Goal: Task Accomplishment & Management: Use online tool/utility

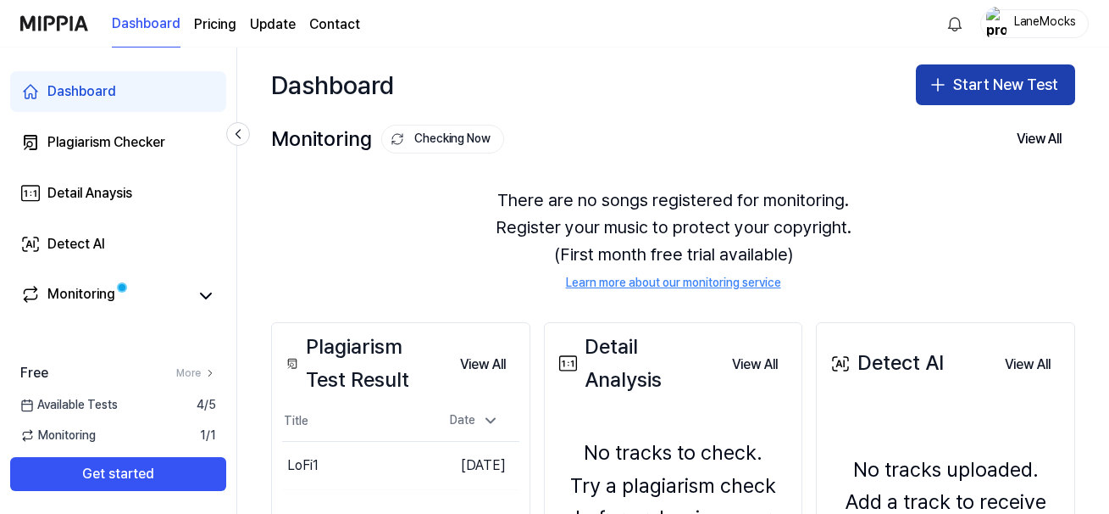
drag, startPoint x: 989, startPoint y: 81, endPoint x: 981, endPoint y: 92, distance: 13.9
click at [981, 92] on button "Start New Test" at bounding box center [995, 84] width 159 height 41
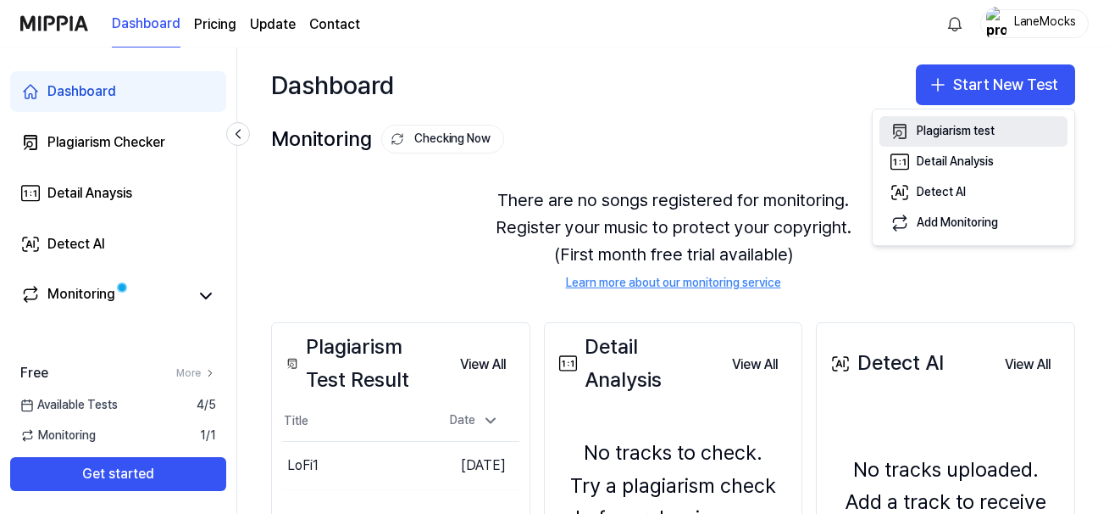
click at [935, 140] on button "Plagiarism test" at bounding box center [974, 131] width 188 height 31
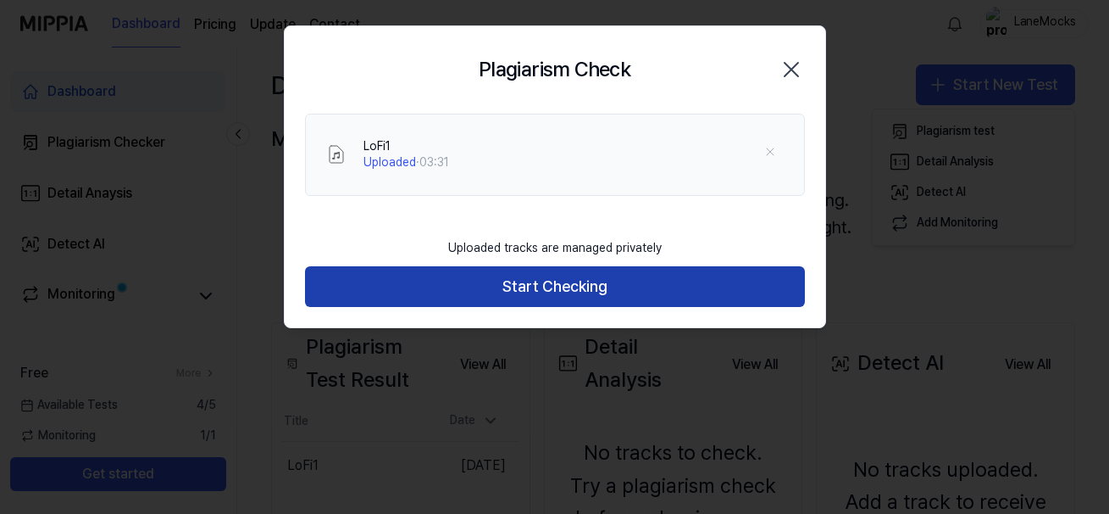
click at [547, 279] on button "Start Checking" at bounding box center [555, 286] width 500 height 41
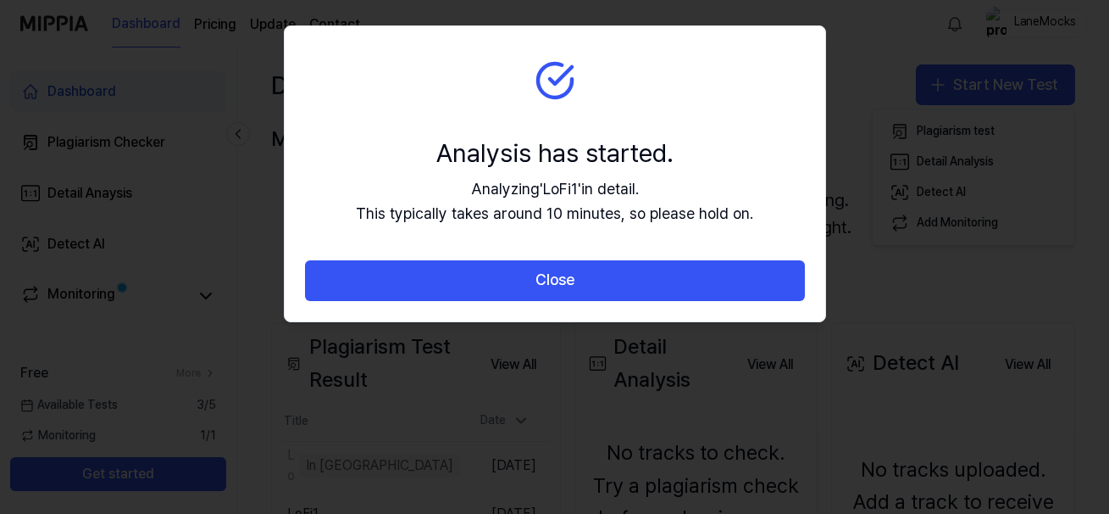
click at [710, 36] on section "Analysis has started. Analyzing ' LoFi1 ' in detail. This typically takes aroun…" at bounding box center [555, 143] width 541 height 234
click at [648, 131] on section "Analysis has started. Analyzing ' LoFi1 ' in detail. This typically takes aroun…" at bounding box center [555, 143] width 541 height 234
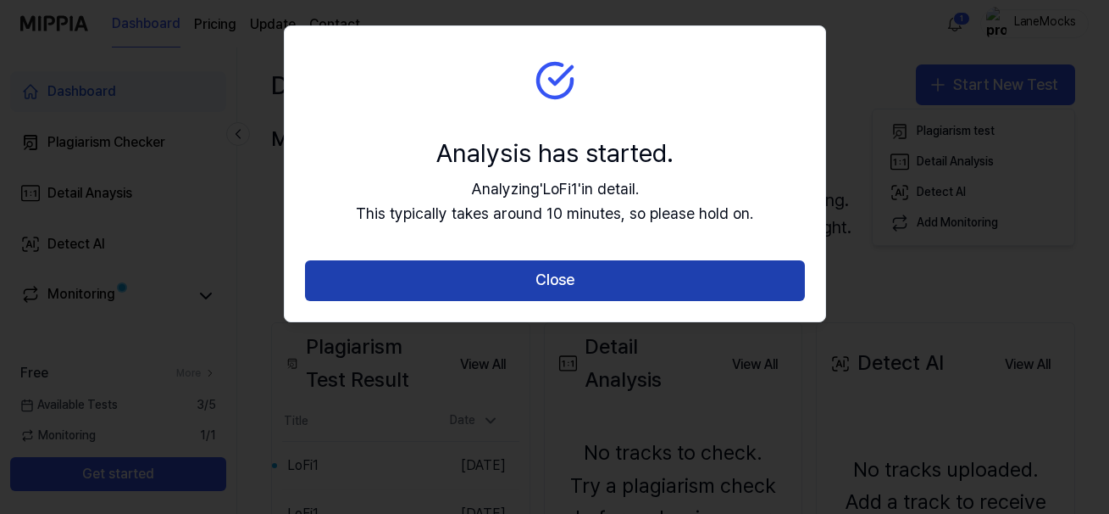
click at [575, 293] on button "Close" at bounding box center [555, 280] width 500 height 41
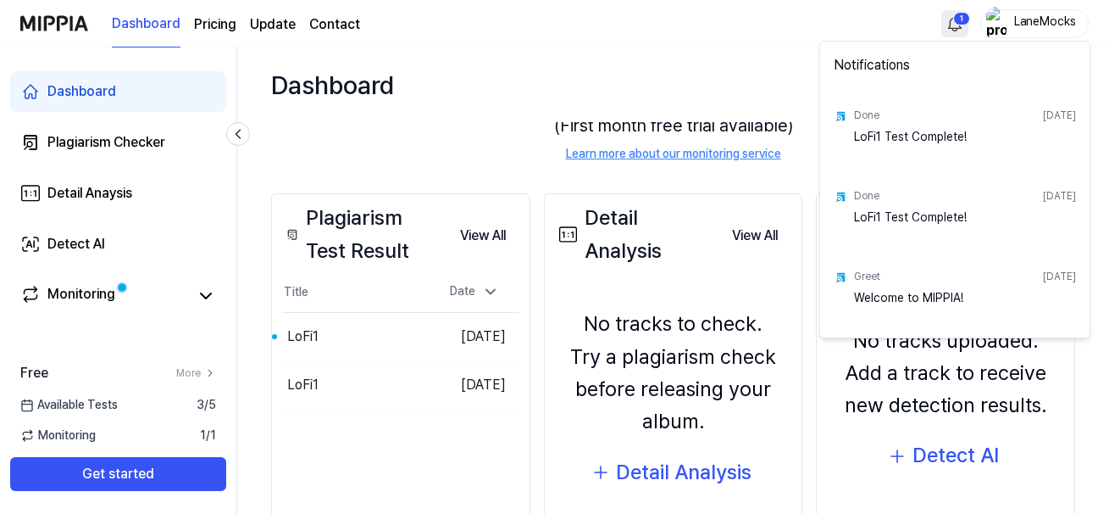
scroll to position [129, 0]
click at [962, 25] on html "Dashboard Pricing Update Contact 1 LaneMocks Dashboard Plagiarism Checker Detai…" at bounding box center [554, 257] width 1109 height 514
click at [950, 140] on div "LoFi1 Test Complete!" at bounding box center [965, 146] width 222 height 34
click at [1081, 110] on div "Done [DATE] LoFi1 Test Complete!" at bounding box center [955, 132] width 263 height 81
click at [883, 101] on div "Done [DATE] LoFi1 Test Complete!" at bounding box center [955, 132] width 263 height 81
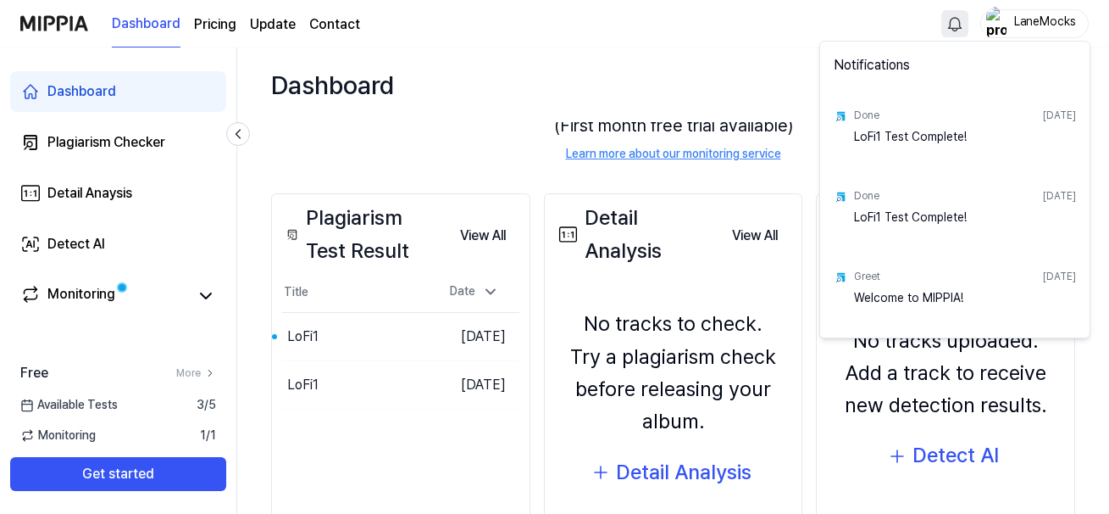
click at [866, 128] on div "Done [DATE]" at bounding box center [965, 116] width 222 height 26
click at [866, 119] on div "Done" at bounding box center [866, 115] width 25 height 14
click at [857, 143] on div "LoFi1 Test Complete!" at bounding box center [965, 146] width 222 height 34
click at [869, 126] on div "Done [DATE]" at bounding box center [965, 116] width 222 height 26
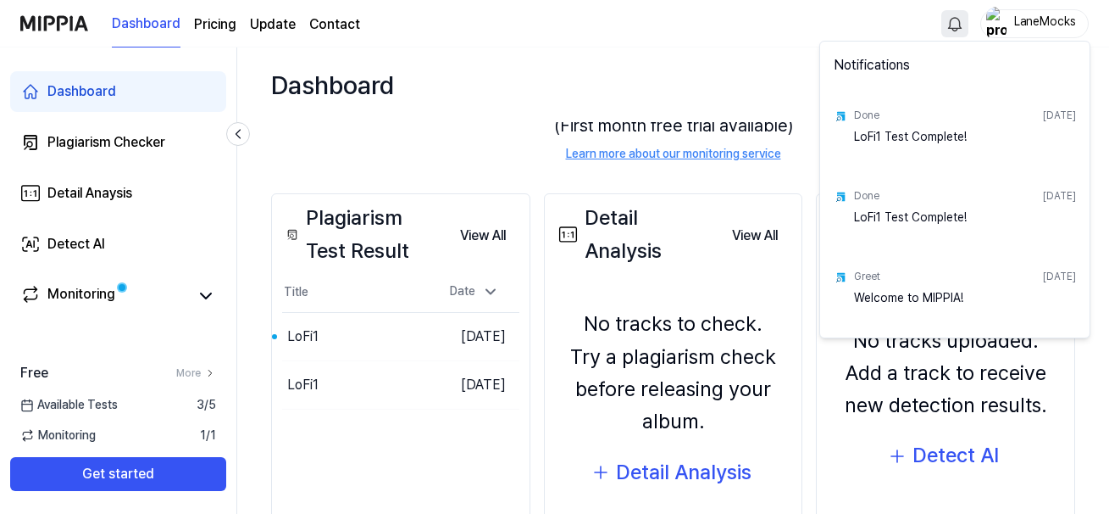
click at [882, 114] on div "Done [DATE]" at bounding box center [965, 116] width 222 height 26
click at [839, 114] on img at bounding box center [841, 116] width 14 height 14
click at [774, 55] on html "Dashboard Pricing Update Contact LaneMocks Dashboard Plagiarism Checker Detail …" at bounding box center [554, 257] width 1109 height 514
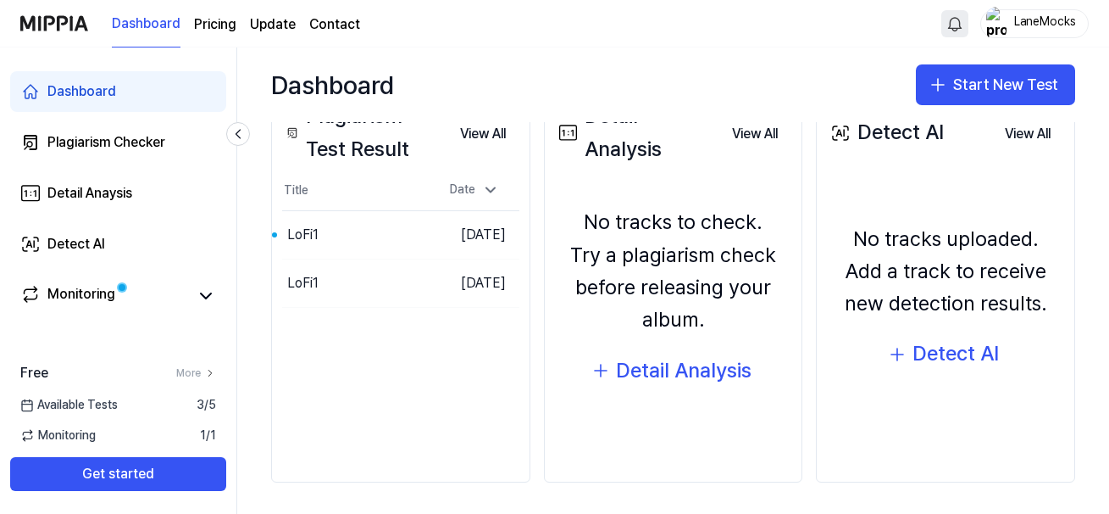
scroll to position [233, 0]
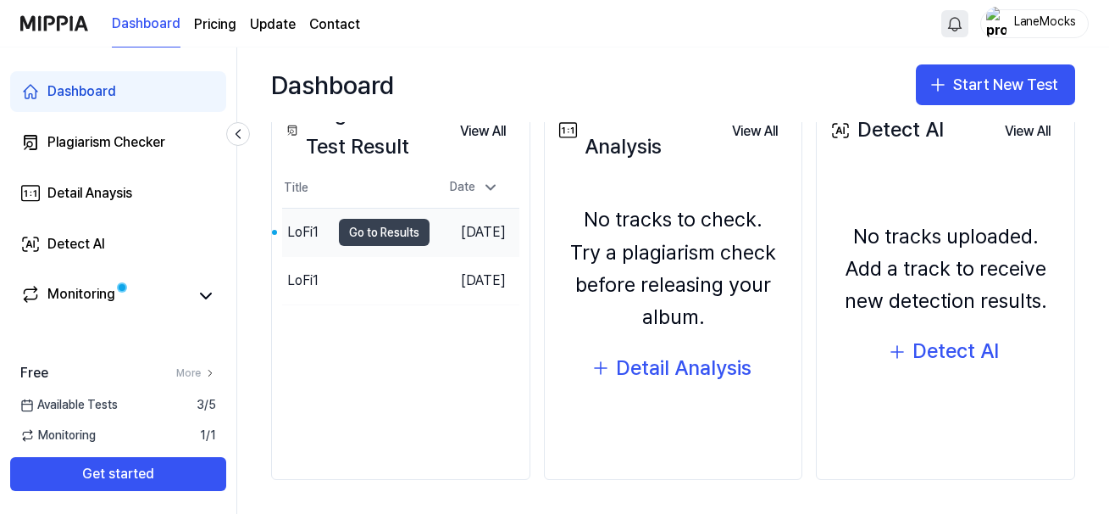
click at [339, 231] on button "Go to Results" at bounding box center [384, 232] width 91 height 27
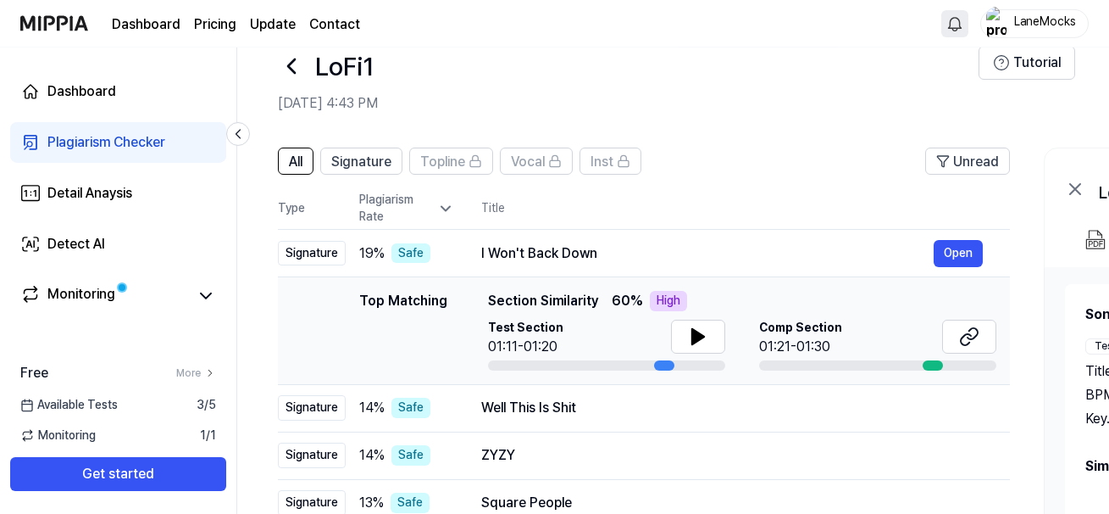
scroll to position [86, 0]
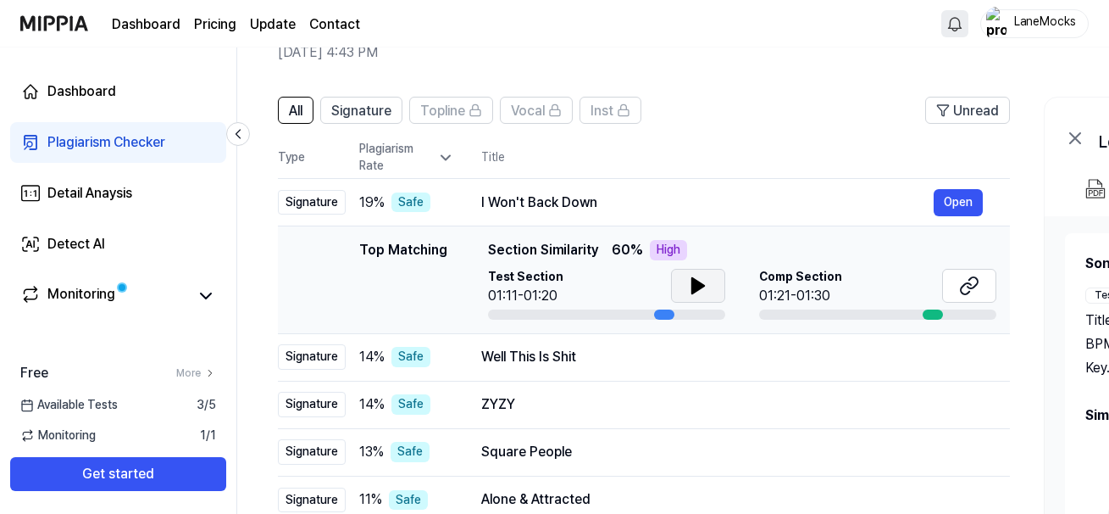
click at [692, 279] on icon at bounding box center [698, 285] width 12 height 15
click at [702, 281] on icon at bounding box center [698, 285] width 20 height 20
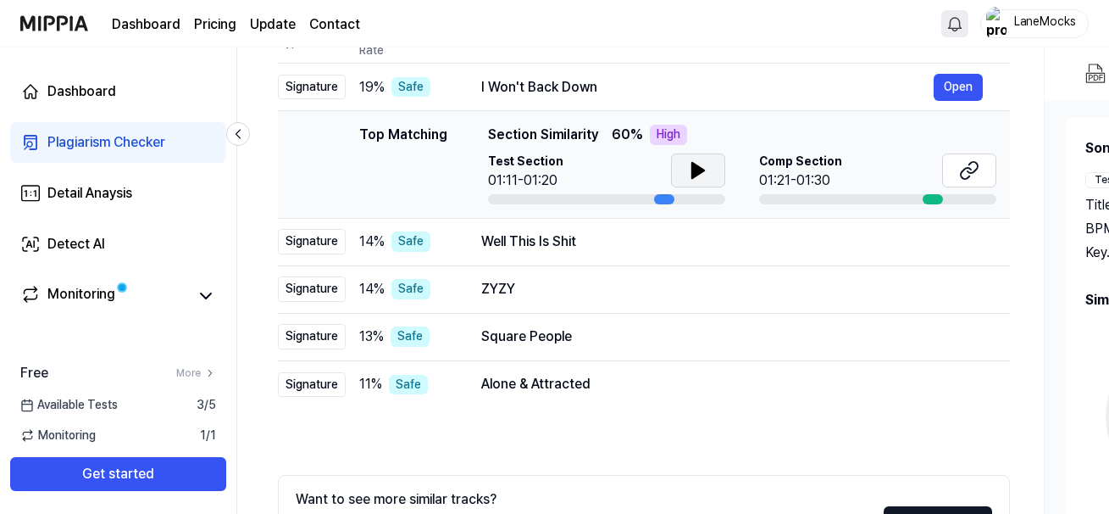
click at [195, 440] on div "Monitoring 1 / 1" at bounding box center [118, 435] width 236 height 17
click at [127, 298] on link "Monitoring" at bounding box center [104, 296] width 169 height 24
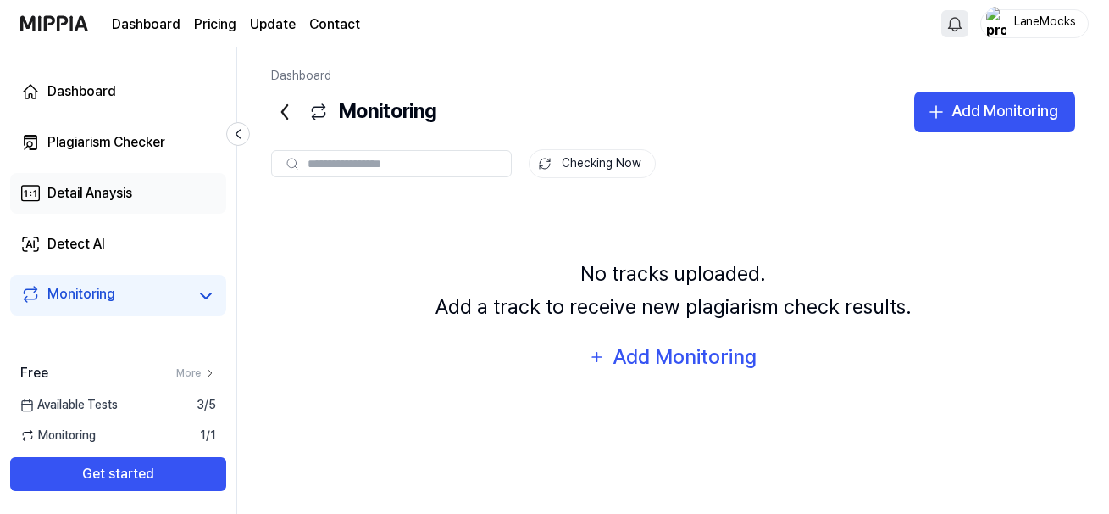
click at [142, 196] on link "Detail Anaysis" at bounding box center [118, 193] width 216 height 41
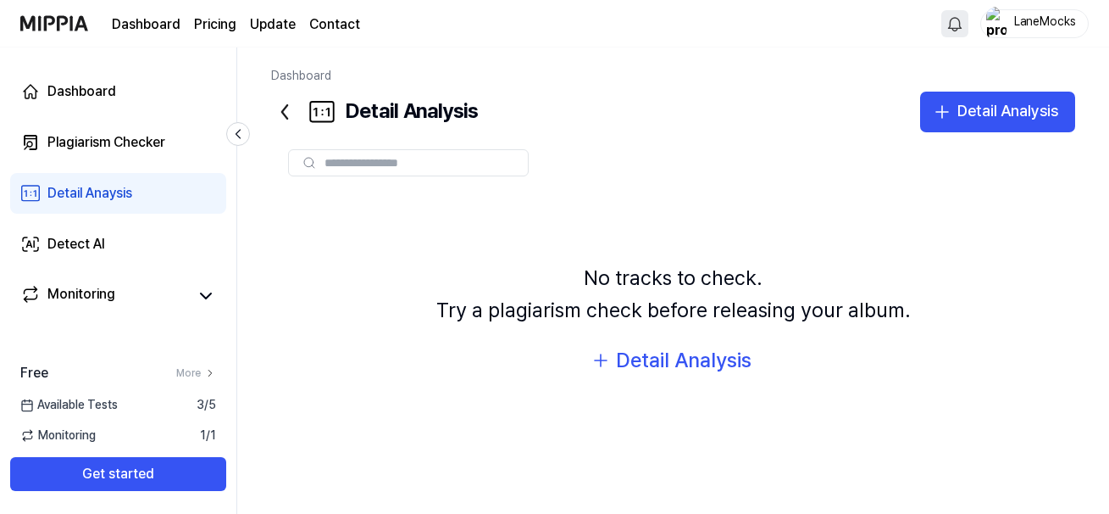
click at [94, 175] on link "Detail Anaysis" at bounding box center [118, 193] width 216 height 41
click at [92, 150] on div "Plagiarism Checker" at bounding box center [106, 142] width 118 height 20
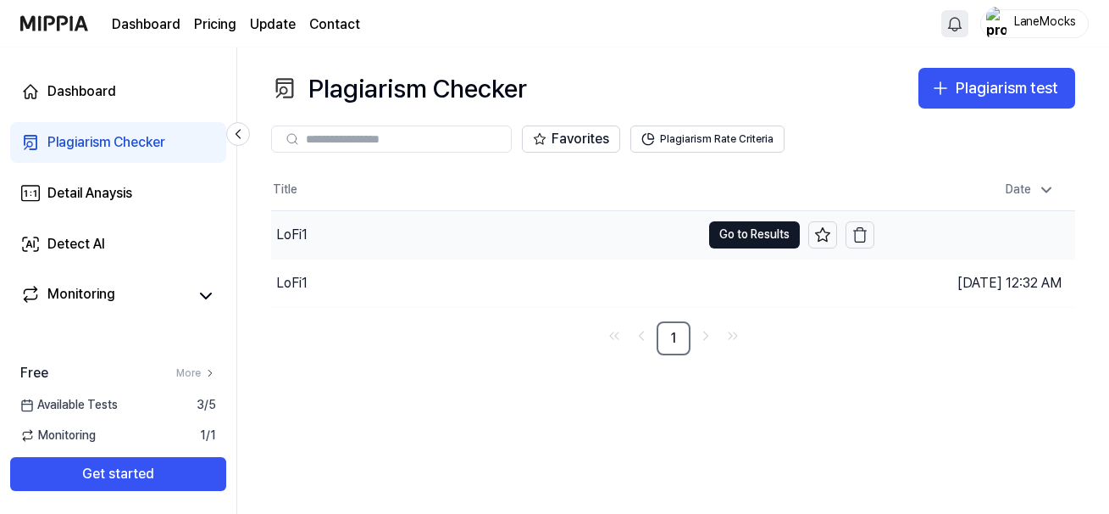
click at [496, 232] on div "LoFi1" at bounding box center [486, 234] width 430 height 47
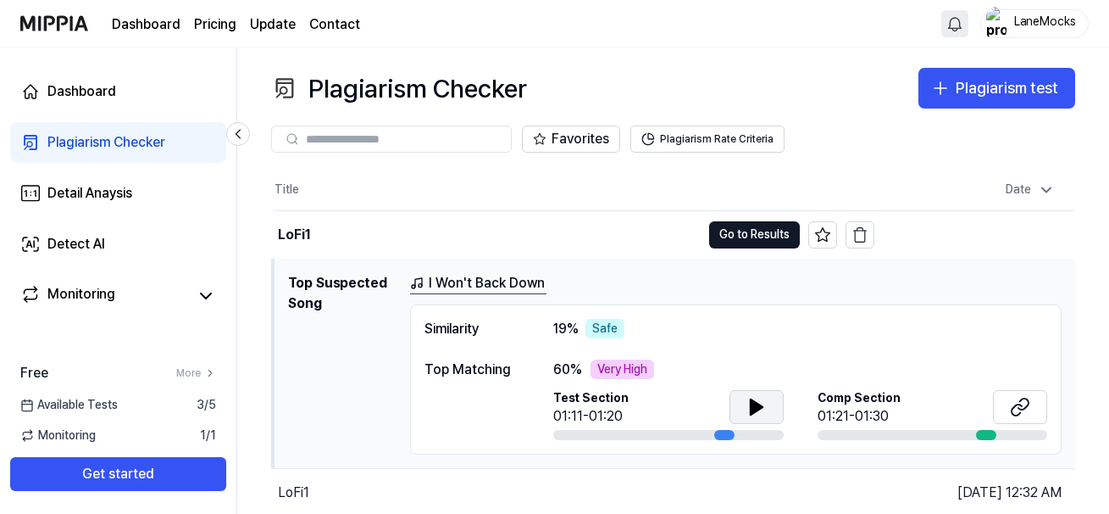
click at [764, 413] on icon at bounding box center [757, 407] width 20 height 20
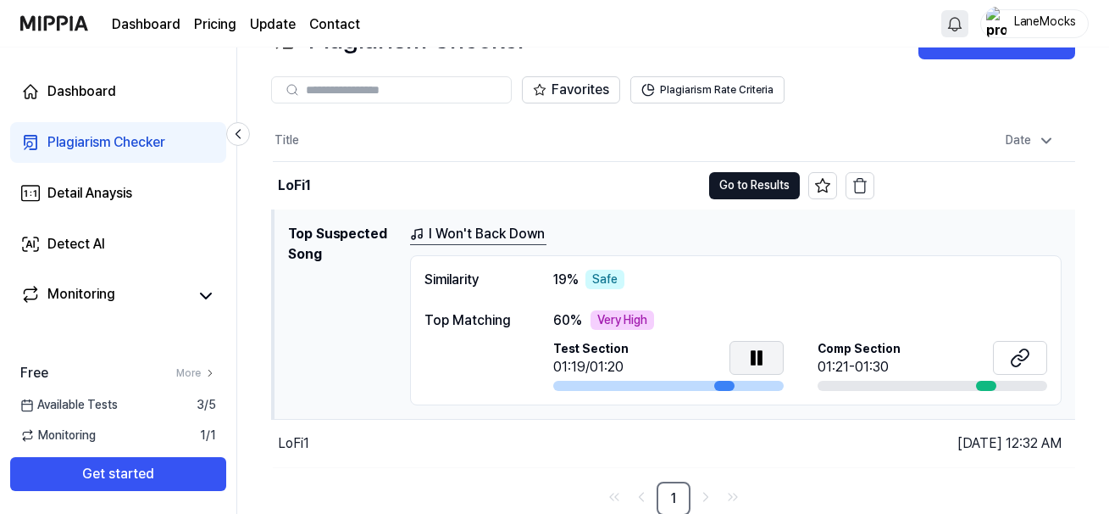
scroll to position [51, 0]
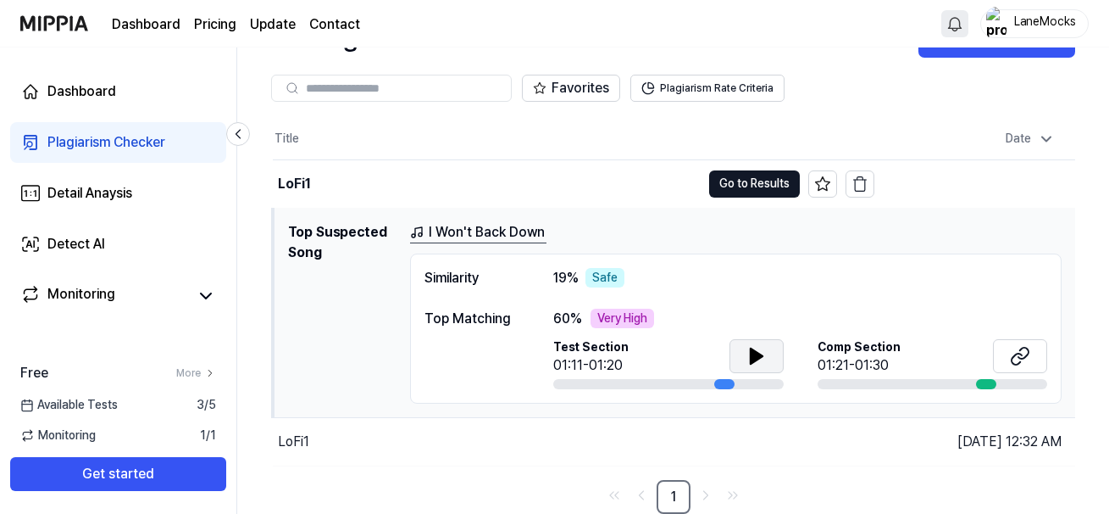
click at [676, 384] on div at bounding box center [668, 384] width 231 height 10
drag, startPoint x: 669, startPoint y: 386, endPoint x: 611, endPoint y: 387, distance: 57.7
click at [611, 387] on div at bounding box center [668, 384] width 231 height 10
click at [619, 325] on div "Very High" at bounding box center [623, 319] width 64 height 20
click at [708, 497] on icon "Go to next page" at bounding box center [706, 495] width 17 height 20
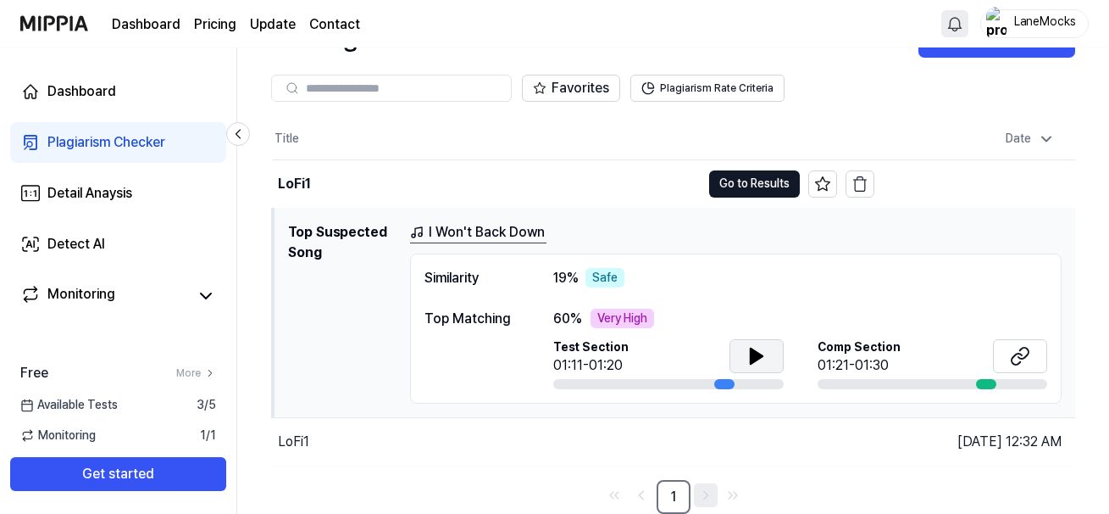
scroll to position [0, 0]
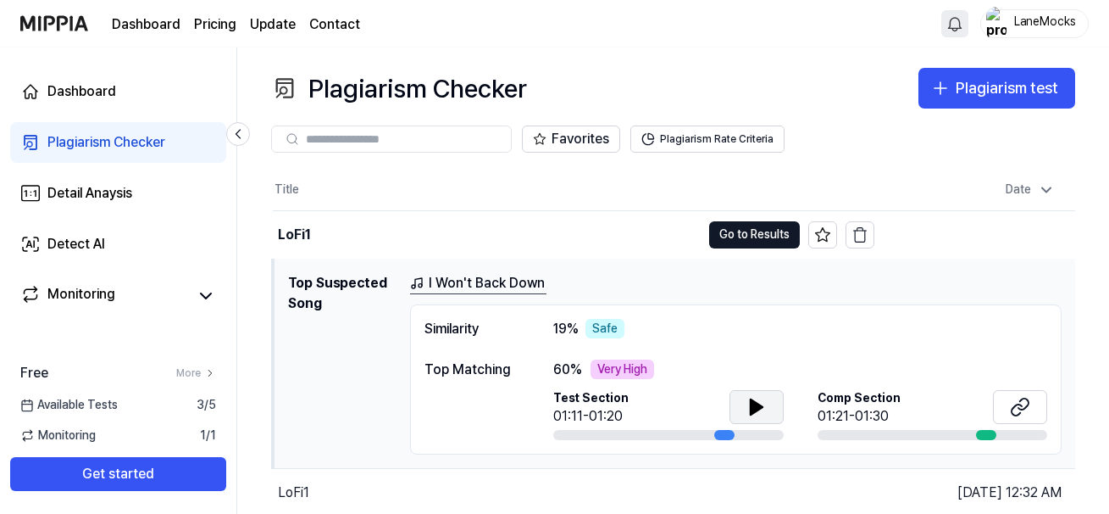
click at [764, 406] on icon at bounding box center [757, 407] width 20 height 20
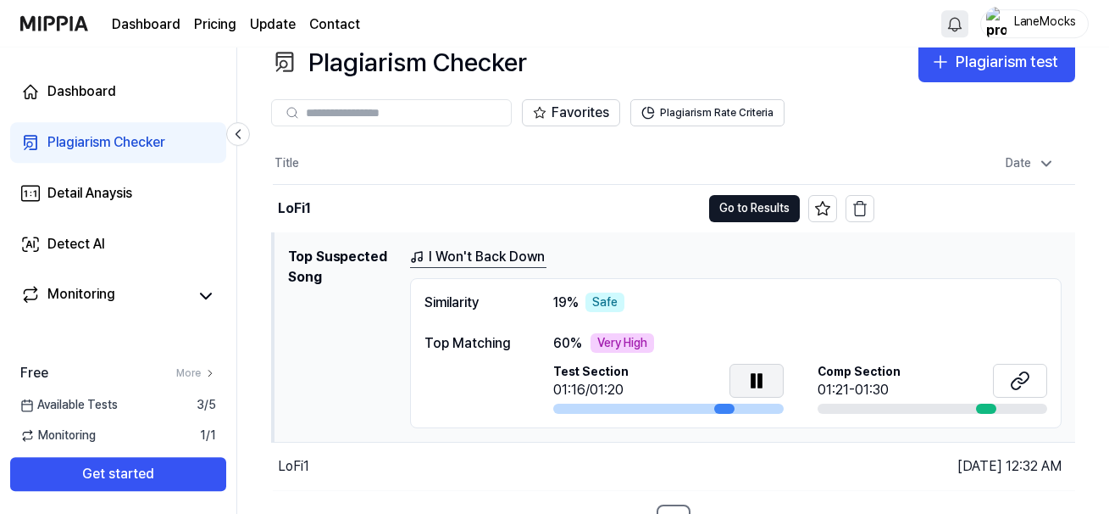
scroll to position [51, 0]
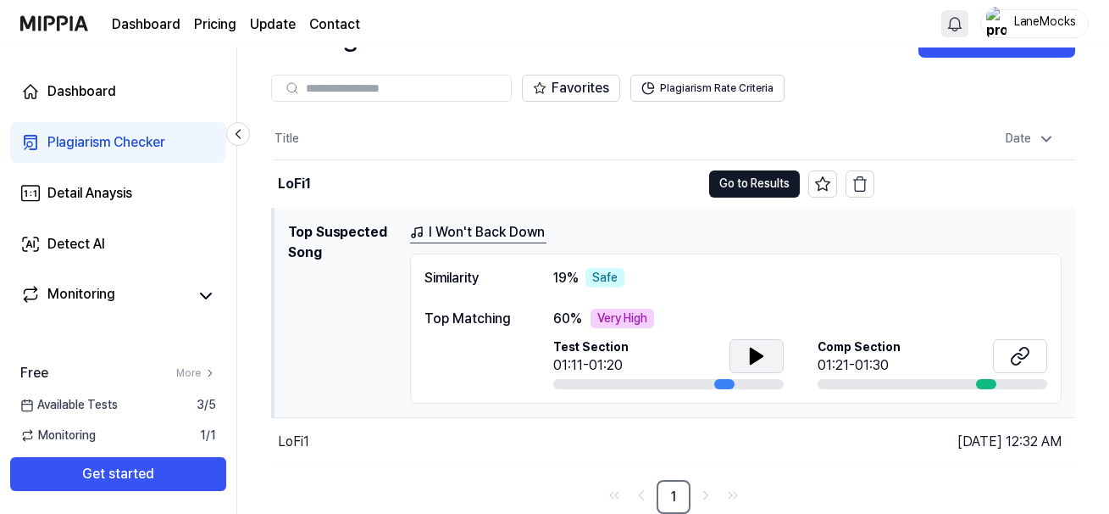
click at [458, 318] on div "Top Matching" at bounding box center [472, 319] width 95 height 20
click at [648, 320] on div "Very High" at bounding box center [623, 319] width 64 height 20
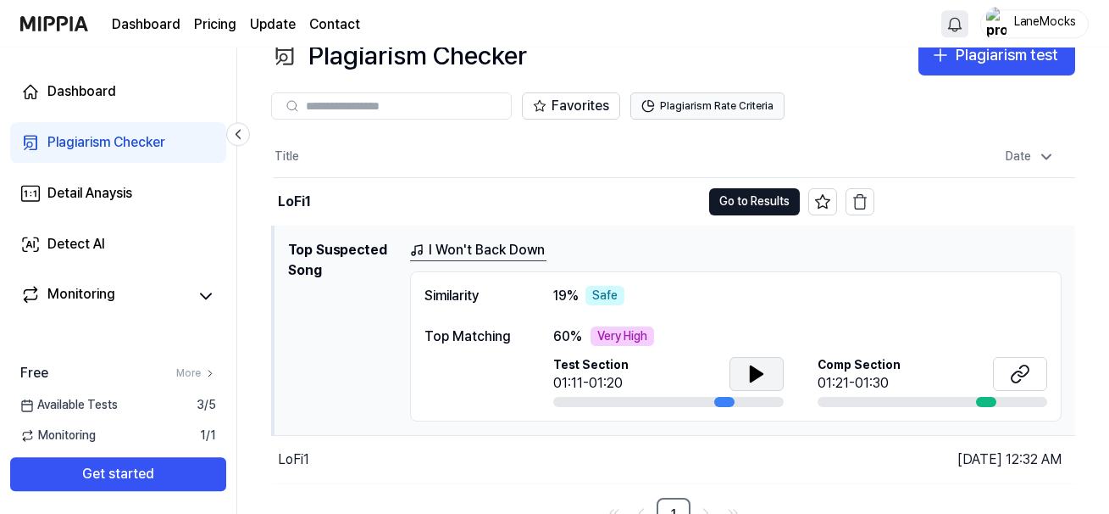
scroll to position [0, 0]
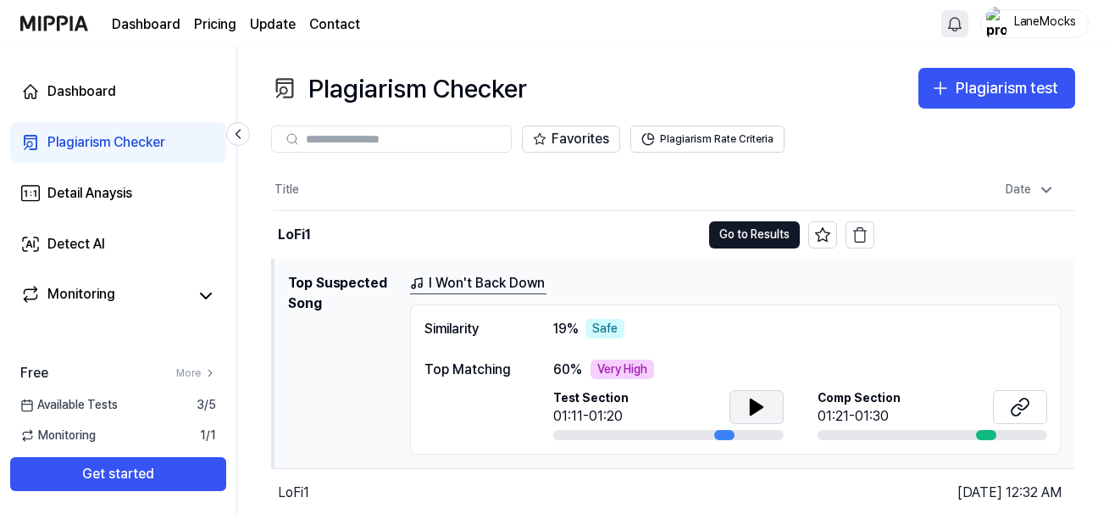
click at [440, 283] on link "I Won't Back Down" at bounding box center [478, 283] width 136 height 21
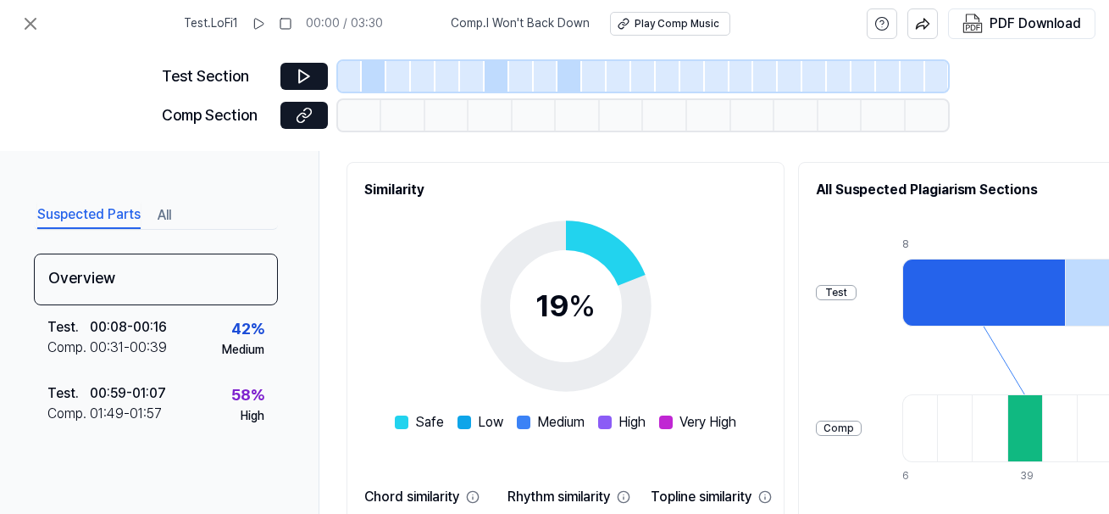
scroll to position [322, 0]
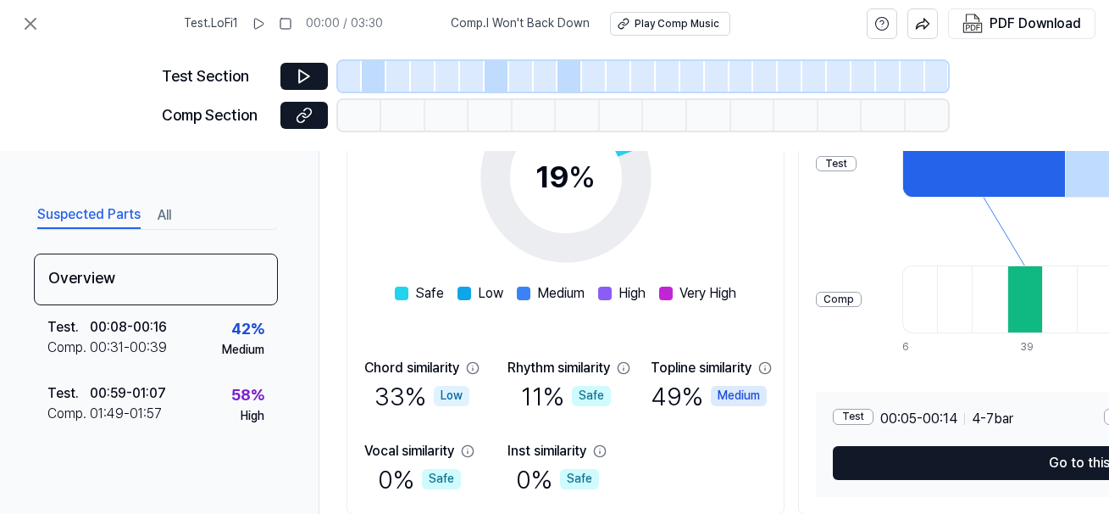
click at [853, 414] on div "Test" at bounding box center [853, 417] width 41 height 16
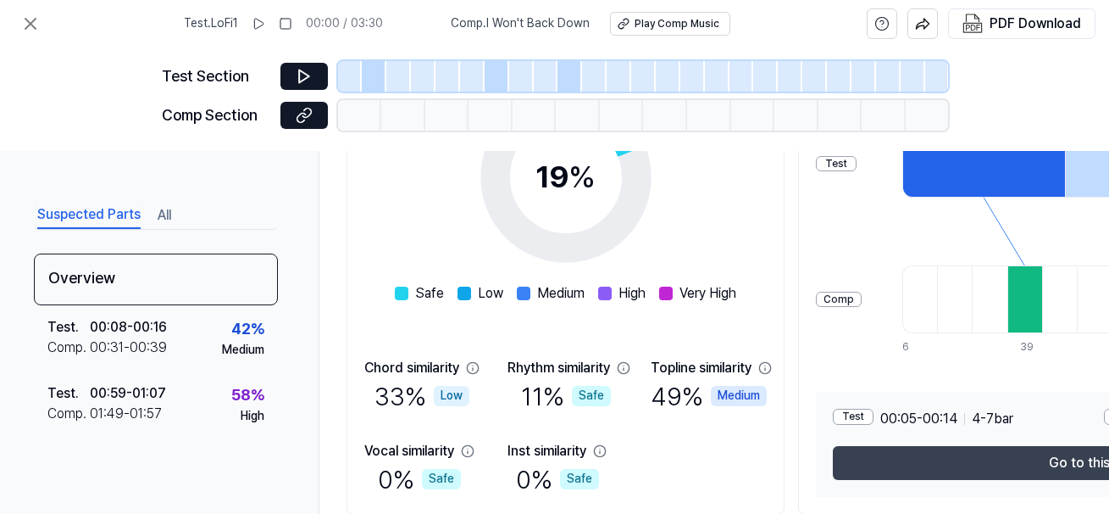
click at [1069, 467] on button "Go to this section" at bounding box center [1104, 463] width 542 height 34
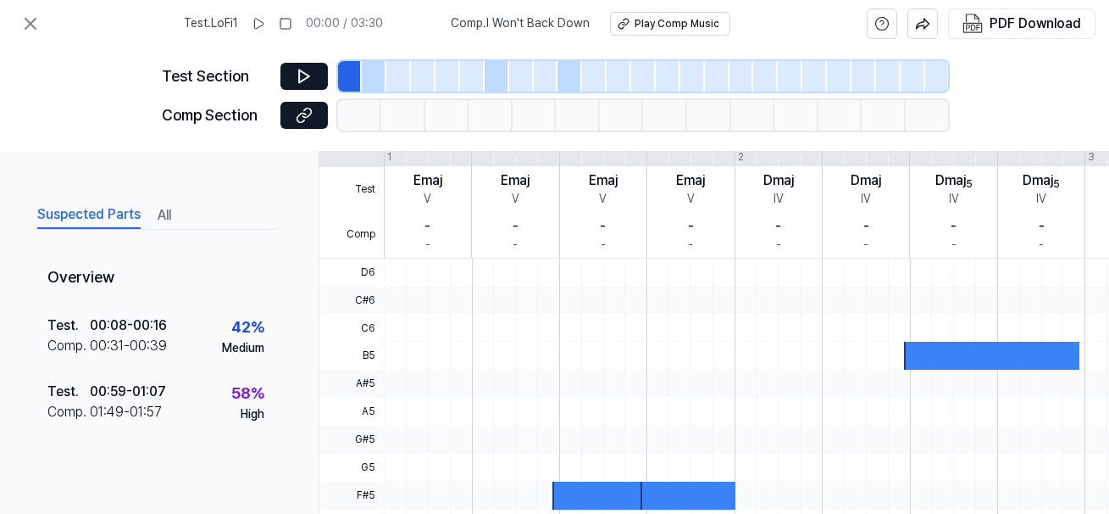
scroll to position [451, 0]
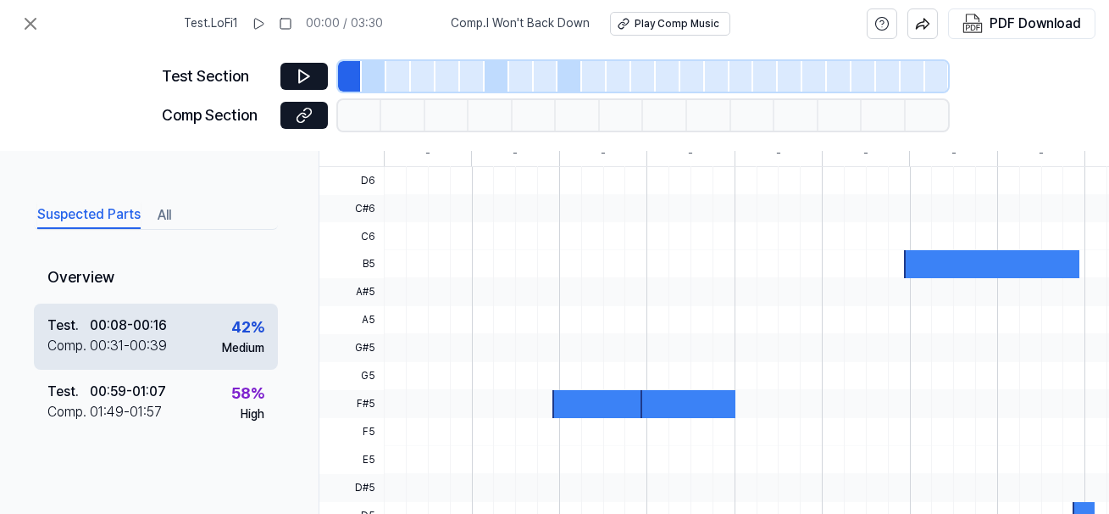
click at [138, 329] on div "00:08 - 00:16" at bounding box center [128, 325] width 77 height 20
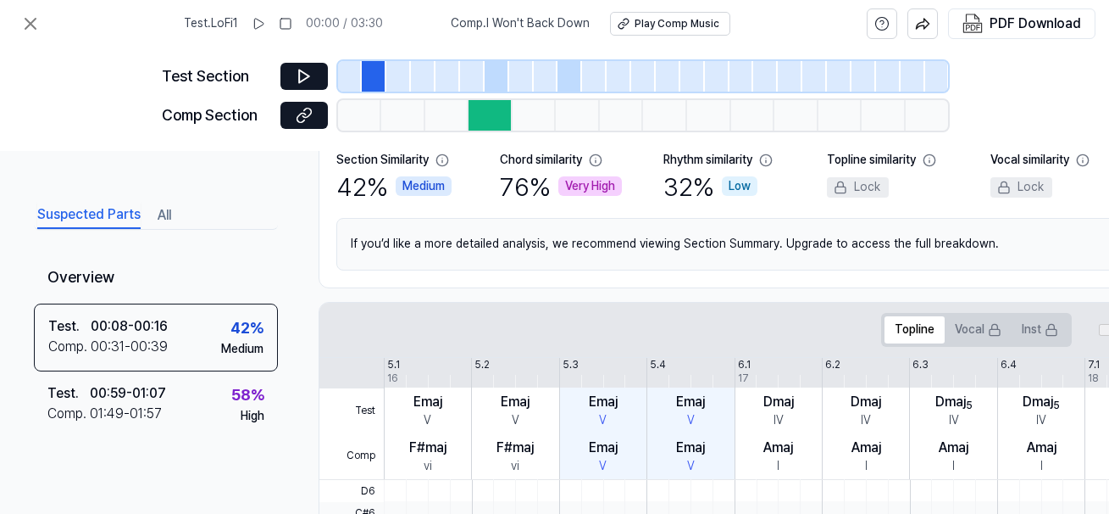
scroll to position [164, 0]
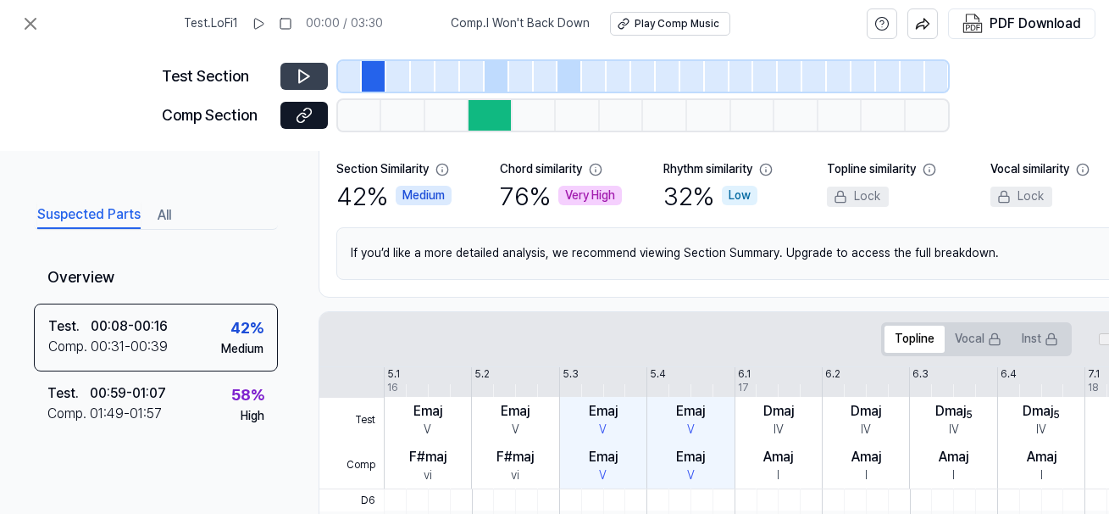
click at [313, 76] on button at bounding box center [304, 76] width 47 height 27
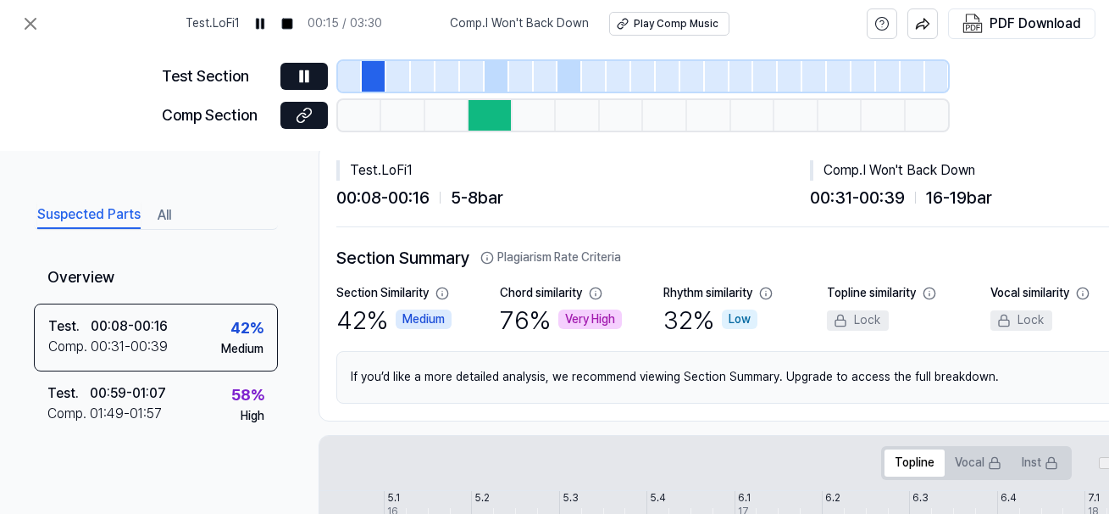
scroll to position [0, 0]
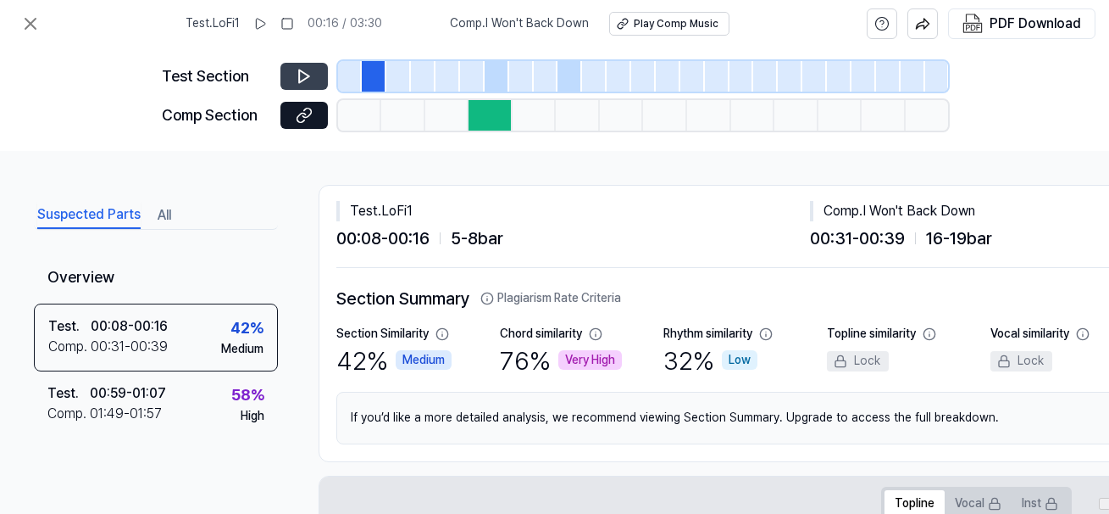
click at [292, 75] on button at bounding box center [304, 76] width 47 height 27
click at [500, 126] on div at bounding box center [491, 115] width 44 height 31
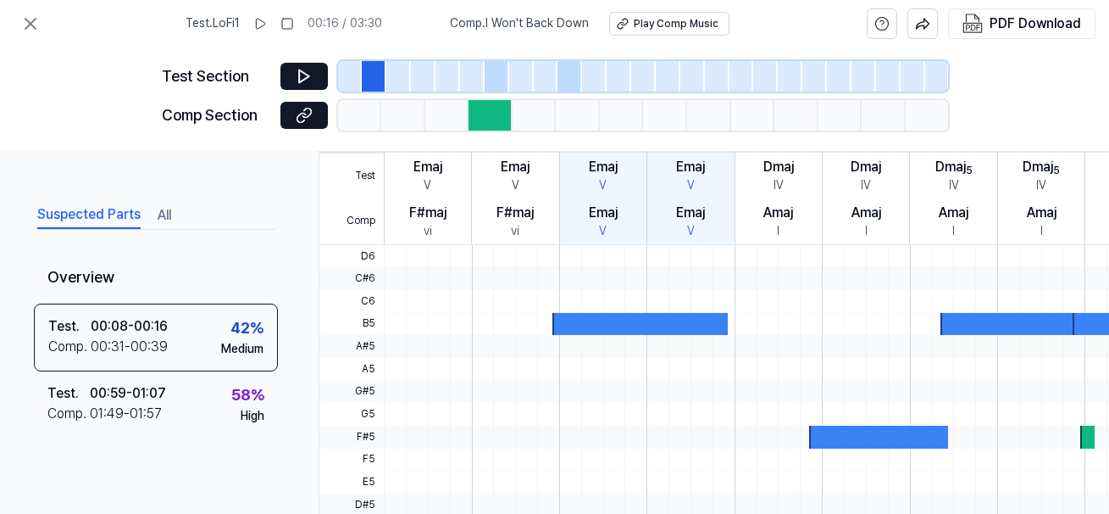
scroll to position [483, 0]
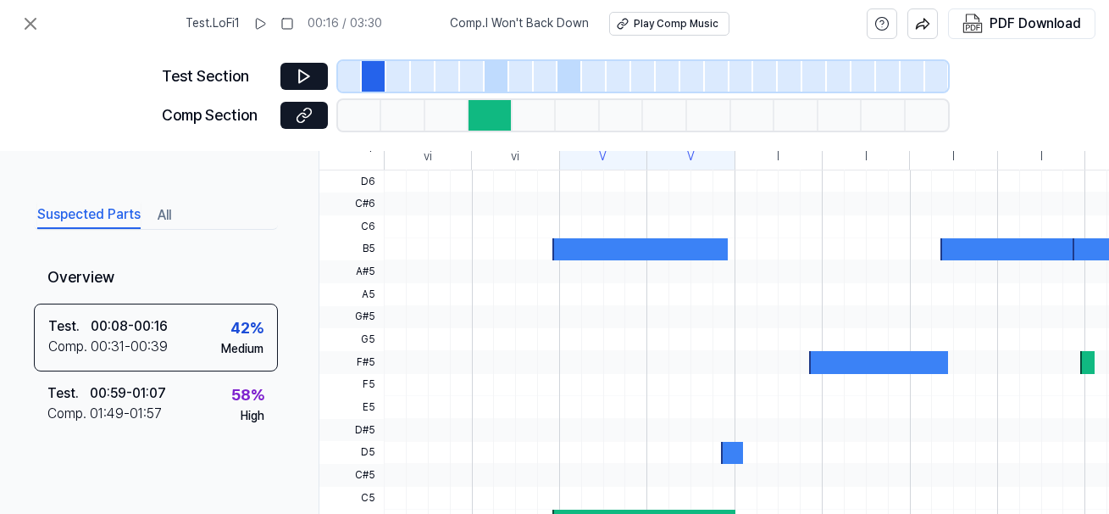
click at [728, 453] on div at bounding box center [732, 453] width 22 height 23
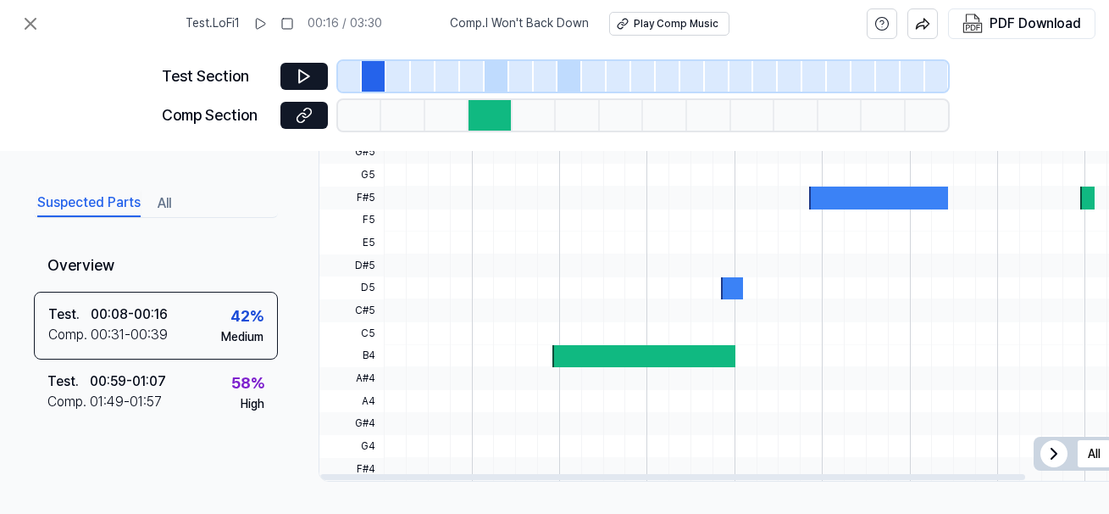
scroll to position [649, 0]
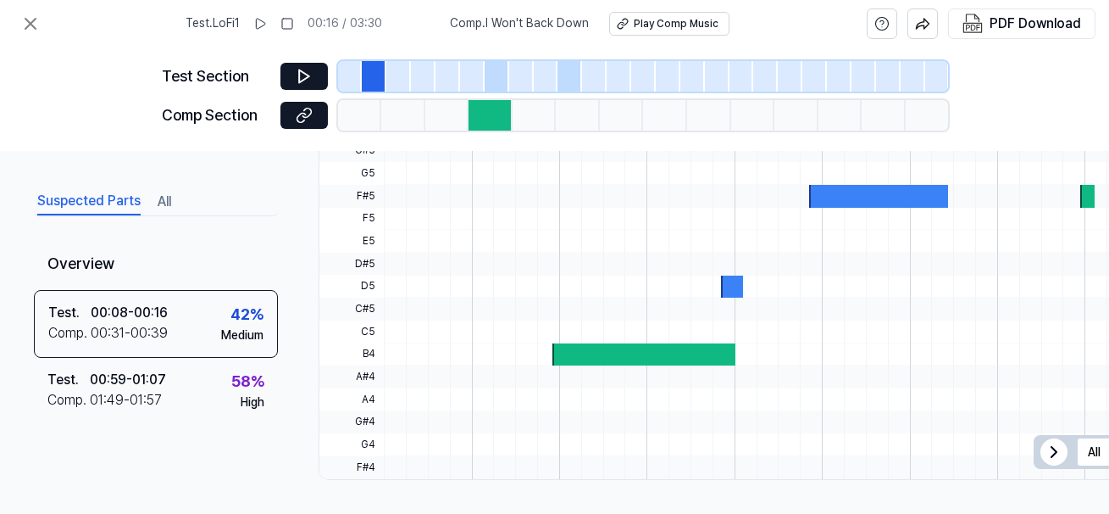
click at [816, 496] on div "Suspected Parts All Overview Test . 00:08 - 00:16 Comp . 00:31 - 00:39 42 % Med…" at bounding box center [554, 332] width 1109 height 363
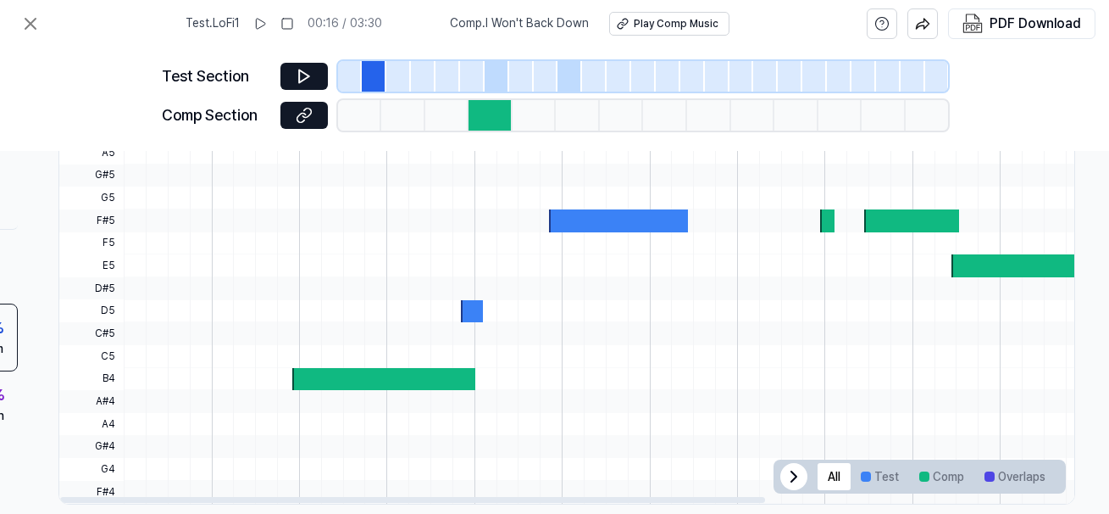
scroll to position [617, 260]
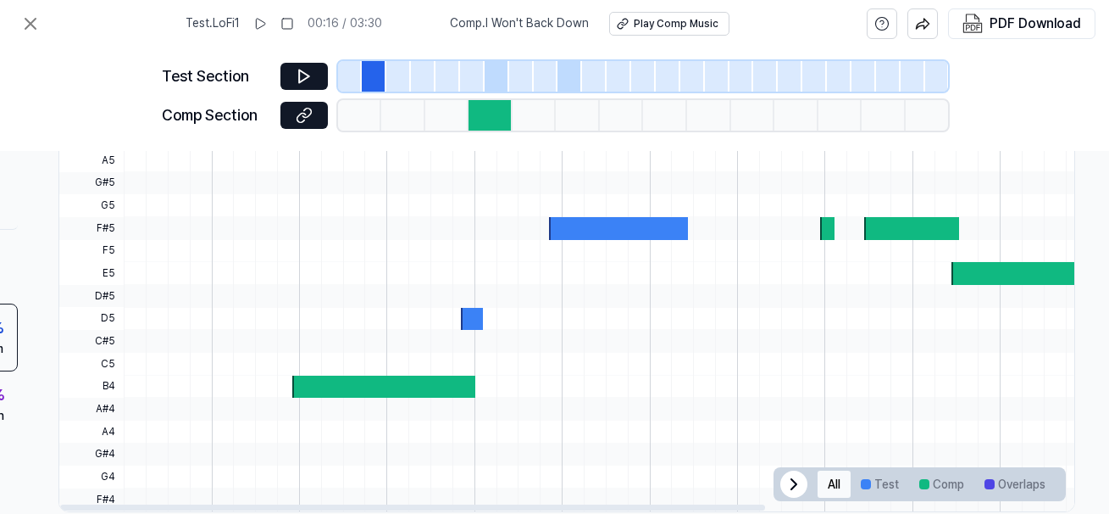
click at [838, 481] on button "All" at bounding box center [834, 483] width 33 height 27
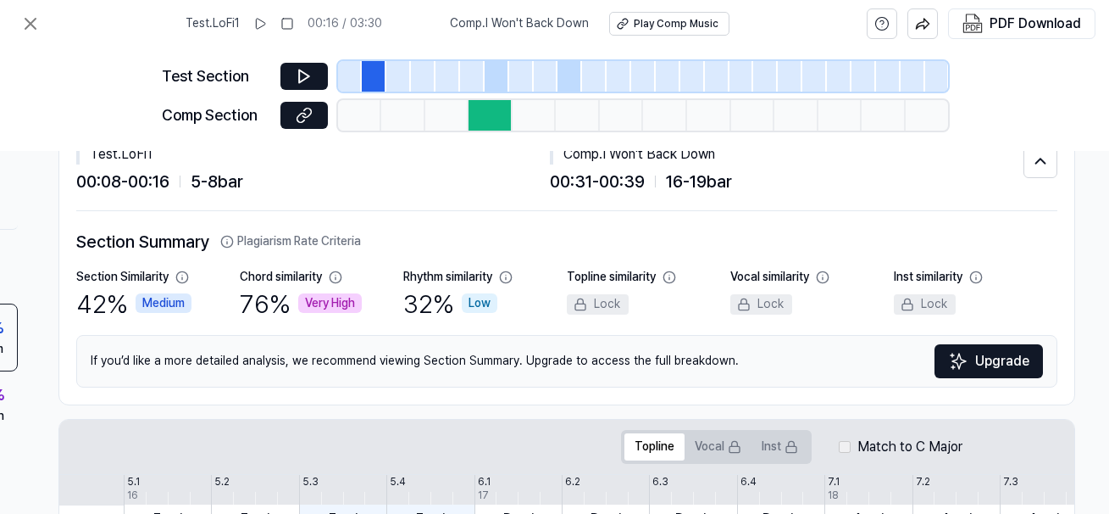
scroll to position [37, 260]
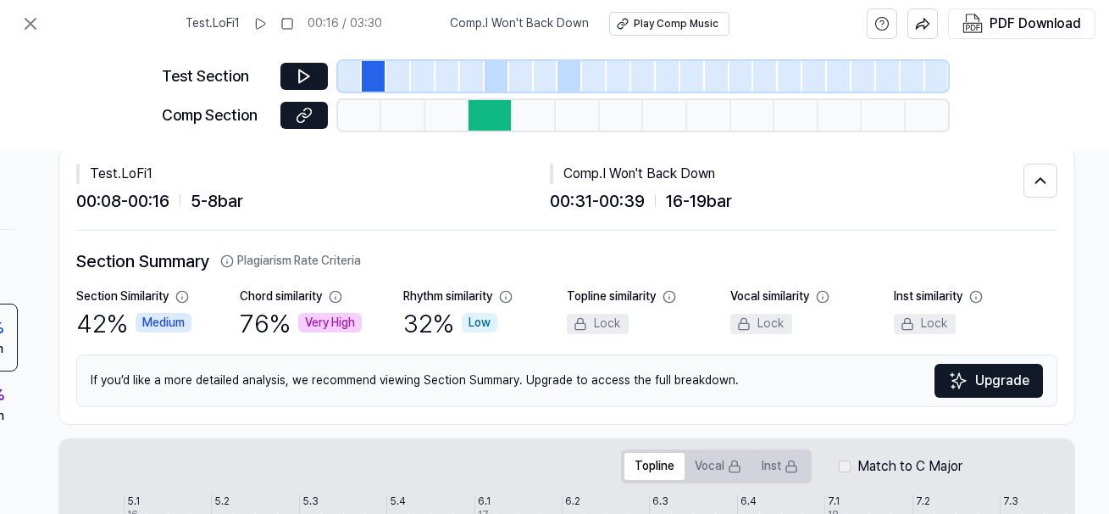
click at [326, 91] on div "Test Section" at bounding box center [555, 76] width 787 height 31
click at [319, 86] on button at bounding box center [304, 76] width 47 height 27
click at [371, 74] on div at bounding box center [374, 76] width 25 height 31
click at [487, 110] on div at bounding box center [491, 115] width 44 height 31
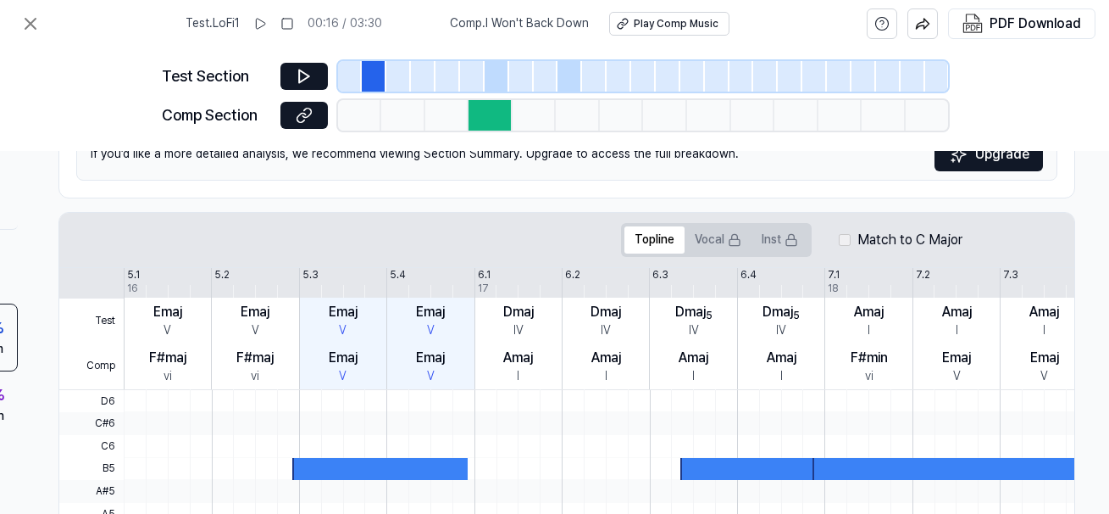
scroll to position [263, 260]
